Goal: Navigation & Orientation: Go to known website

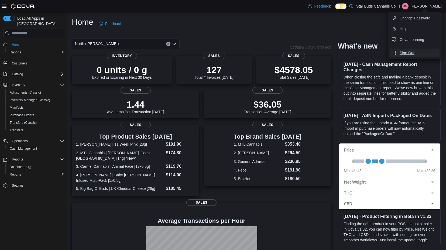
click at [406, 50] on span "Sign Out" at bounding box center [407, 52] width 15 height 5
